Goal: Information Seeking & Learning: Learn about a topic

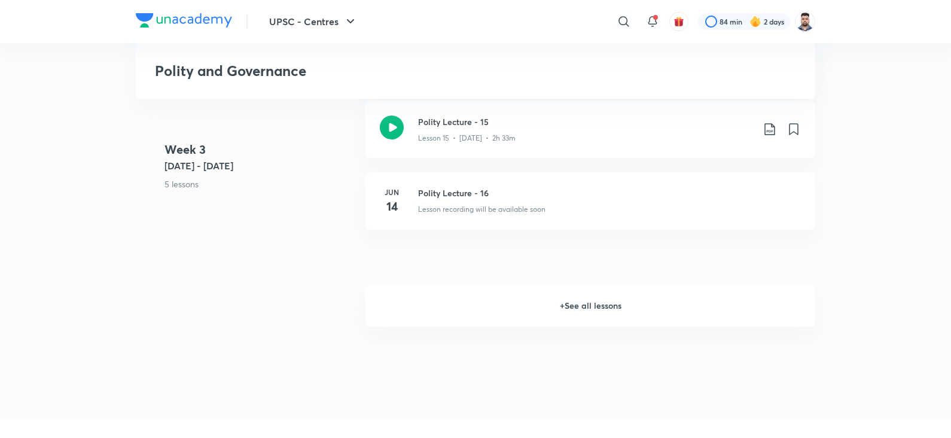
scroll to position [1418, 0]
click at [521, 318] on h6 "+ See all lessons" at bounding box center [590, 307] width 450 height 42
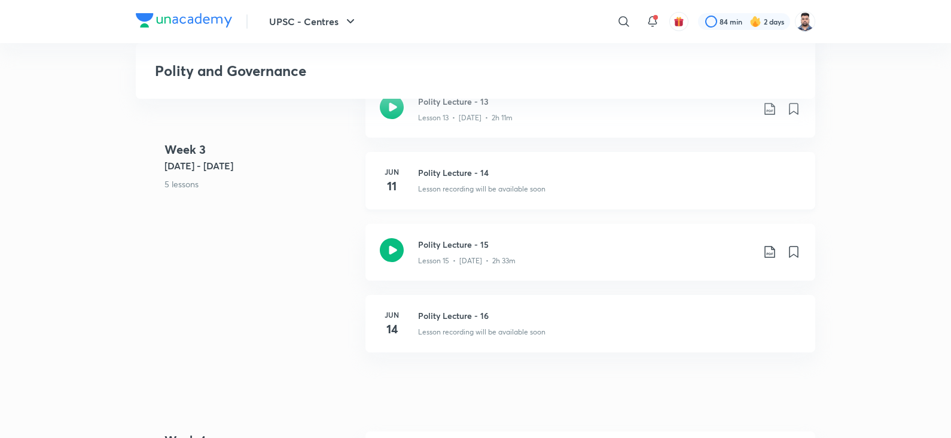
scroll to position [1296, 0]
click at [380, 193] on h4 "11" at bounding box center [392, 187] width 24 height 18
click at [309, 240] on div "Week 3 Jun 9 - 15 5 lessons Polity Lecture - 12 Lesson 12 • Jun 9 • 2h 23m Poli…" at bounding box center [475, 189] width 679 height 357
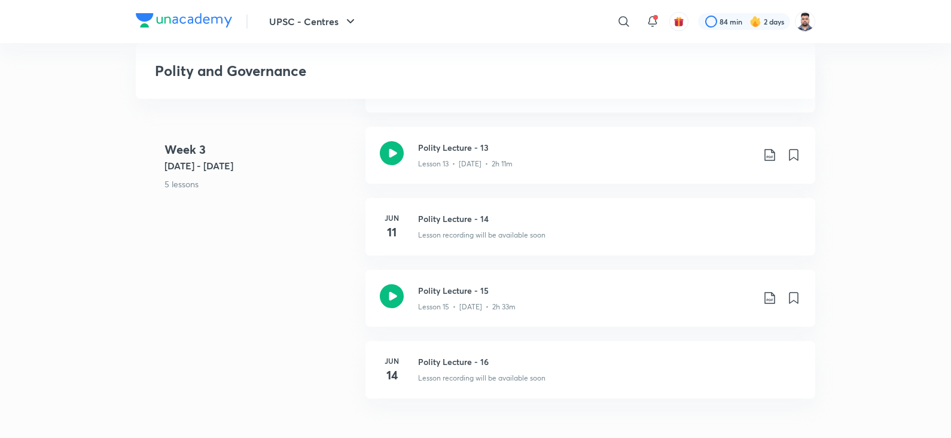
scroll to position [1252, 0]
click at [263, 261] on div "Week 3 Jun 9 - 15 5 lessons Polity Lecture - 12 Lesson 12 • Jun 9 • 2h 23m Poli…" at bounding box center [475, 232] width 679 height 357
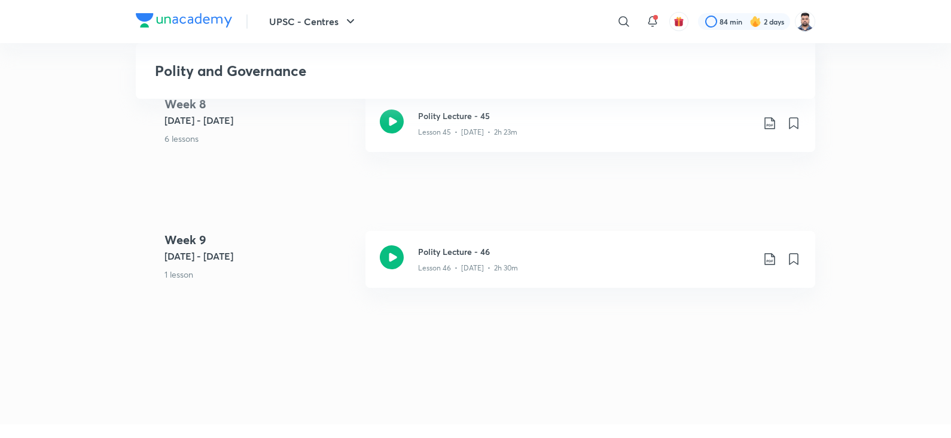
scroll to position [3885, 0]
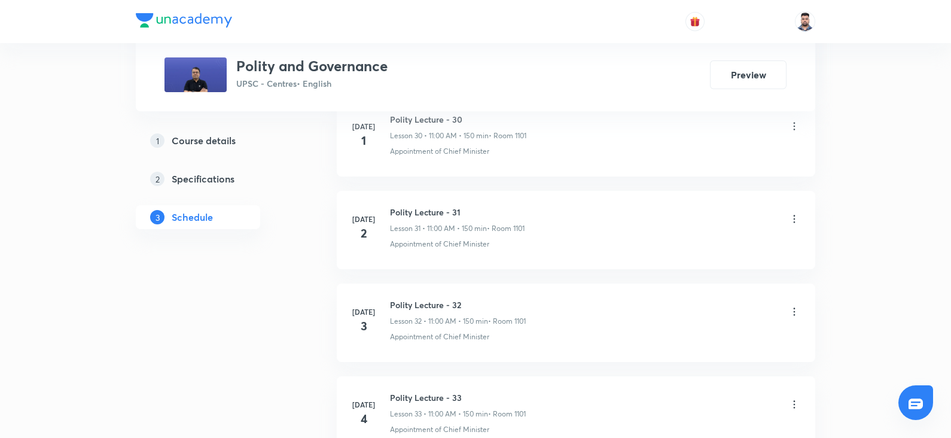
scroll to position [3409, 0]
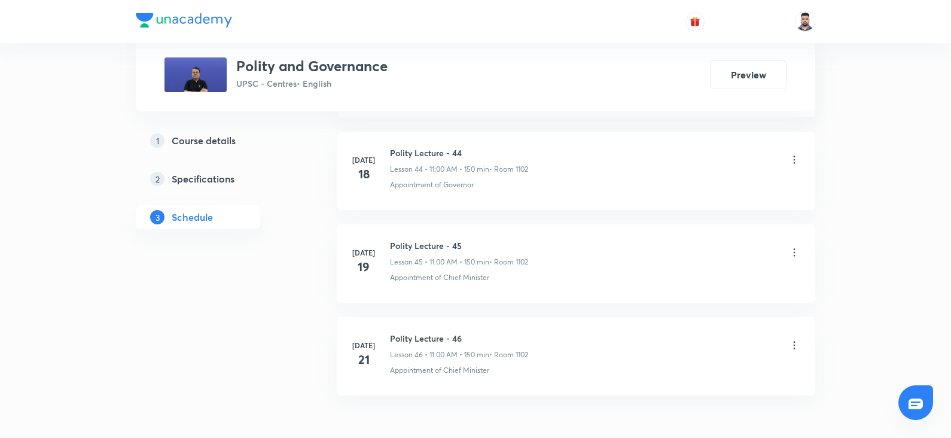
scroll to position [4702, 0]
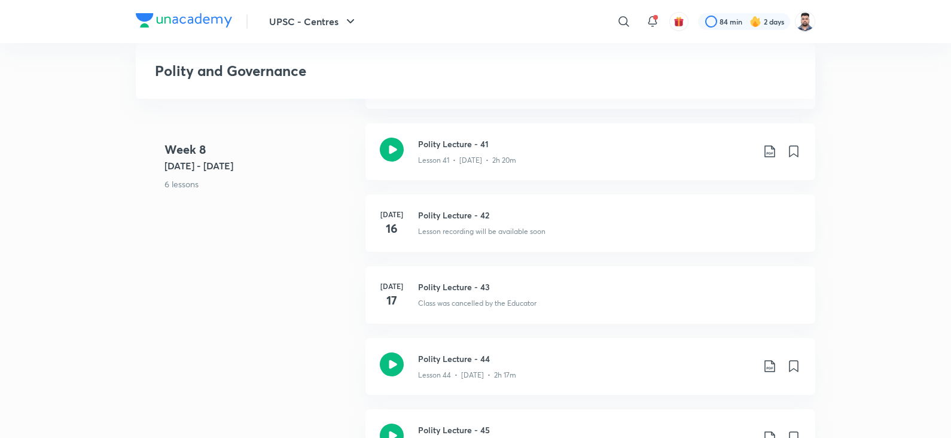
scroll to position [3574, 0]
